Goal: Transaction & Acquisition: Book appointment/travel/reservation

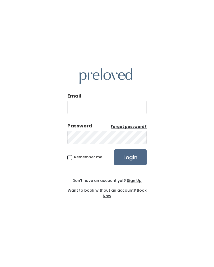
click at [135, 182] on u "Sign Up" at bounding box center [134, 180] width 15 height 5
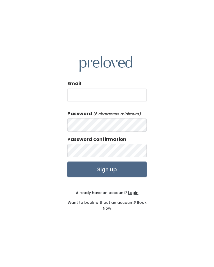
click at [131, 102] on input "Email" at bounding box center [106, 95] width 79 height 13
type input "jaci"
type input "jaci@corktreecreative.com"
click at [133, 176] on input "Sign up" at bounding box center [106, 169] width 79 height 16
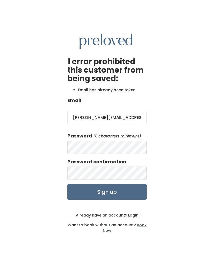
click at [132, 218] on u "Login" at bounding box center [133, 214] width 10 height 5
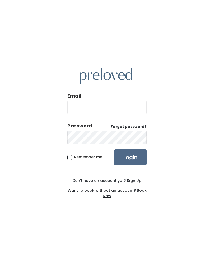
click at [121, 113] on input "Email" at bounding box center [106, 107] width 79 height 13
type input "[PERSON_NAME][EMAIL_ADDRESS][DOMAIN_NAME]"
click at [136, 163] on input "Login" at bounding box center [130, 157] width 33 height 16
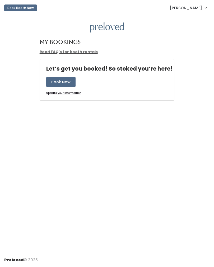
click at [60, 80] on button "Book Now" at bounding box center [60, 82] width 29 height 10
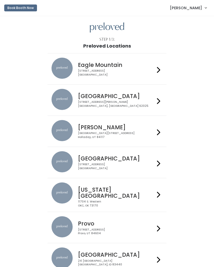
click at [142, 97] on h4 "Edwardsville" at bounding box center [116, 96] width 77 height 6
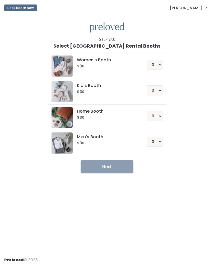
click at [132, 68] on div "Women's Booth $30 0 1 2 3 4" at bounding box center [107, 65] width 111 height 21
click at [159, 66] on select "0 1 2 3 4" at bounding box center [155, 65] width 16 height 10
select select "1"
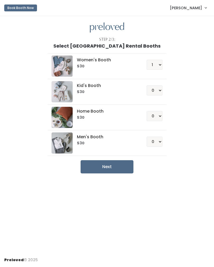
click at [125, 165] on button "Next" at bounding box center [107, 166] width 53 height 13
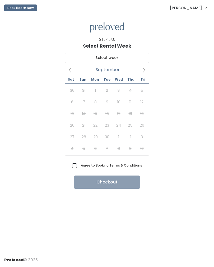
click at [144, 71] on icon at bounding box center [144, 70] width 6 height 6
click at [141, 72] on icon at bounding box center [144, 70] width 6 height 6
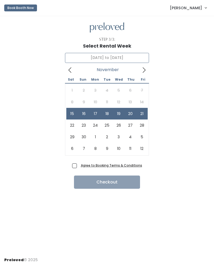
type input "[DATE] to [DATE]"
click at [79, 167] on span "Agree to Booking Terms & Conditions" at bounding box center [110, 165] width 63 height 5
click at [79, 166] on input "Agree to Booking Terms & Conditions" at bounding box center [80, 164] width 3 height 3
checkbox input "true"
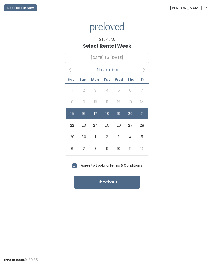
click at [110, 185] on button "Checkout" at bounding box center [107, 181] width 66 height 13
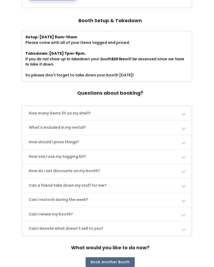
scroll to position [164, 0]
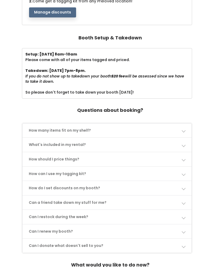
click at [183, 124] on link "How many items fit on my shelf?" at bounding box center [106, 131] width 169 height 14
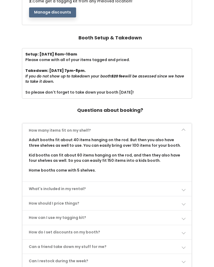
click at [186, 126] on link "How many items fit on my shelf?" at bounding box center [106, 130] width 169 height 14
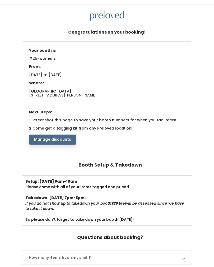
scroll to position [0, 0]
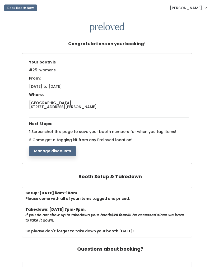
click at [204, 86] on div "Your booth is #25-womens From: Sat. Nov 15 to Fri. Nov 21, 2025 Where: Edwardsv…" at bounding box center [107, 109] width 212 height 112
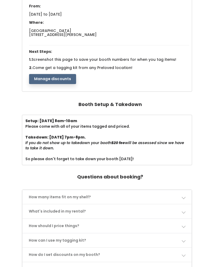
scroll to position [101, 0]
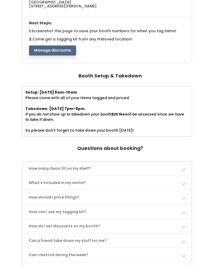
click at [163, 170] on link "How many items fit on my shelf?" at bounding box center [106, 168] width 169 height 14
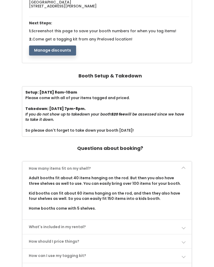
click at [150, 222] on link "What's included in my rental?" at bounding box center [106, 227] width 169 height 14
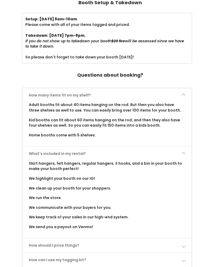
scroll to position [174, 0]
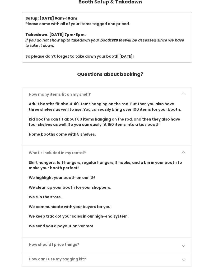
click at [144, 238] on link "How should I price things?" at bounding box center [106, 245] width 169 height 14
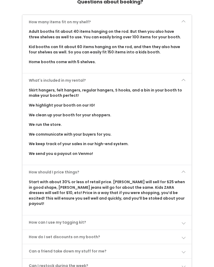
scroll to position [247, 0]
click at [182, 220] on span at bounding box center [184, 222] width 4 height 4
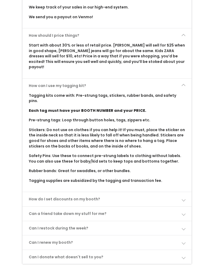
scroll to position [385, 0]
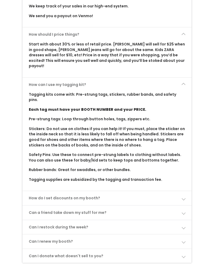
click at [175, 191] on link "How do I set discounts on my booth?" at bounding box center [106, 198] width 169 height 14
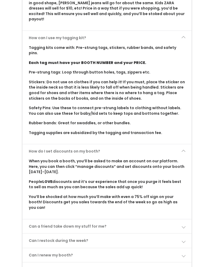
scroll to position [432, 0]
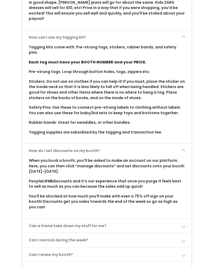
click at [165, 219] on link "Can a friend take down my stuff for me?" at bounding box center [106, 226] width 169 height 14
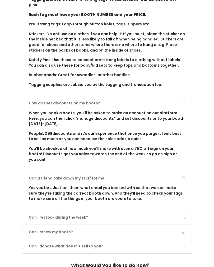
scroll to position [483, 0]
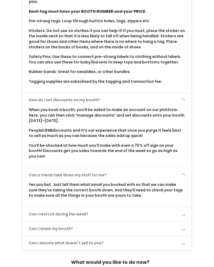
click at [165, 207] on link "Can I restock during the week?" at bounding box center [106, 214] width 169 height 14
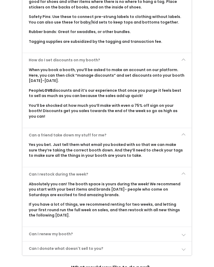
scroll to position [527, 0]
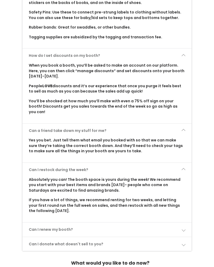
click at [164, 223] on link "Can I renew my booth?" at bounding box center [106, 230] width 169 height 14
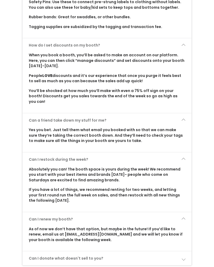
scroll to position [552, 0]
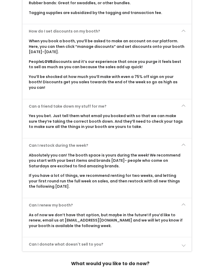
click at [169, 237] on link "Can I donate what doesn't sell to you?" at bounding box center [106, 244] width 169 height 14
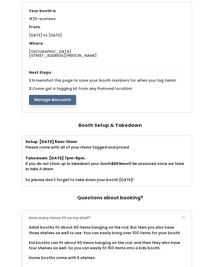
scroll to position [51, 0]
